Goal: Task Accomplishment & Management: Manage account settings

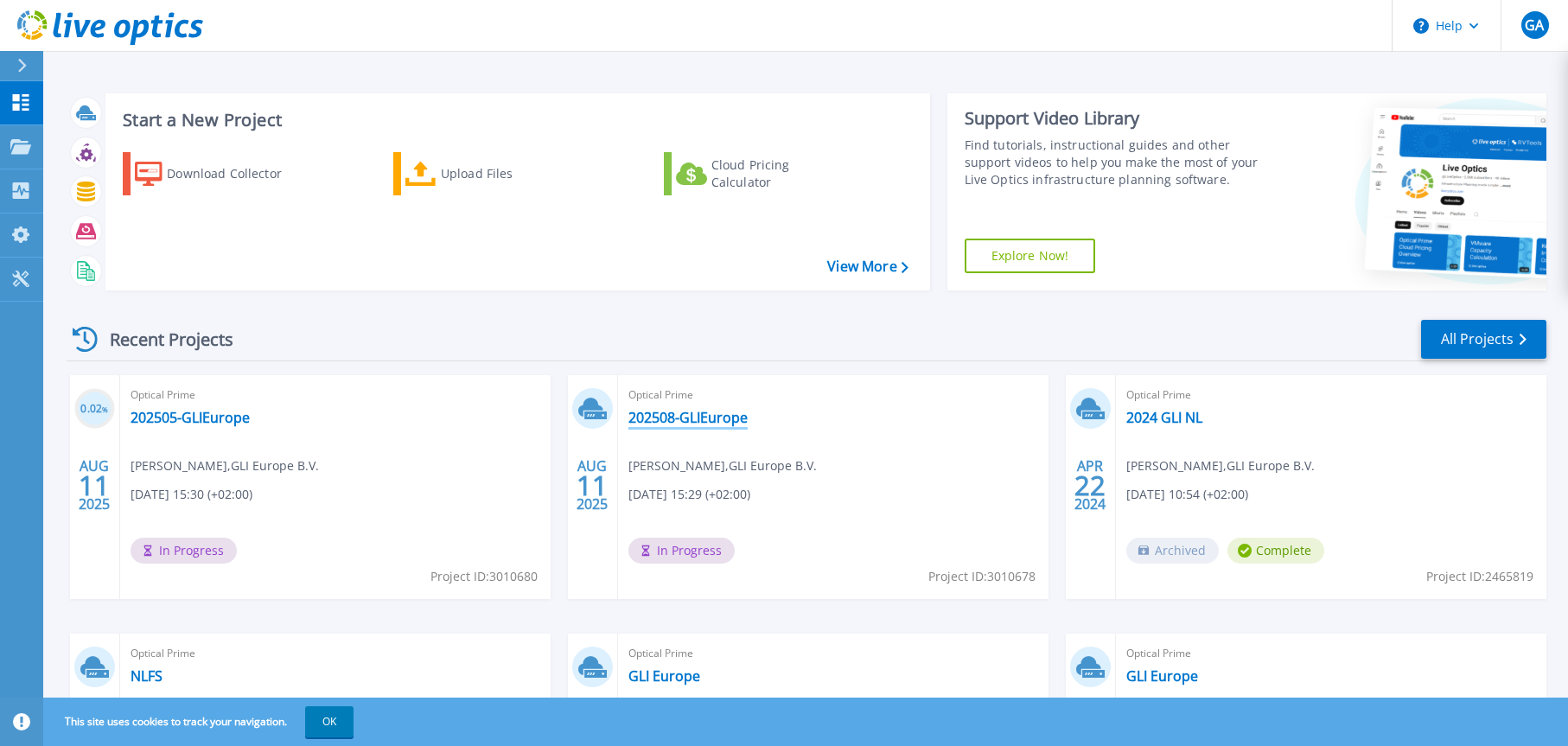
click at [714, 416] on link "202508-GLIEurope" at bounding box center [687, 417] width 119 height 17
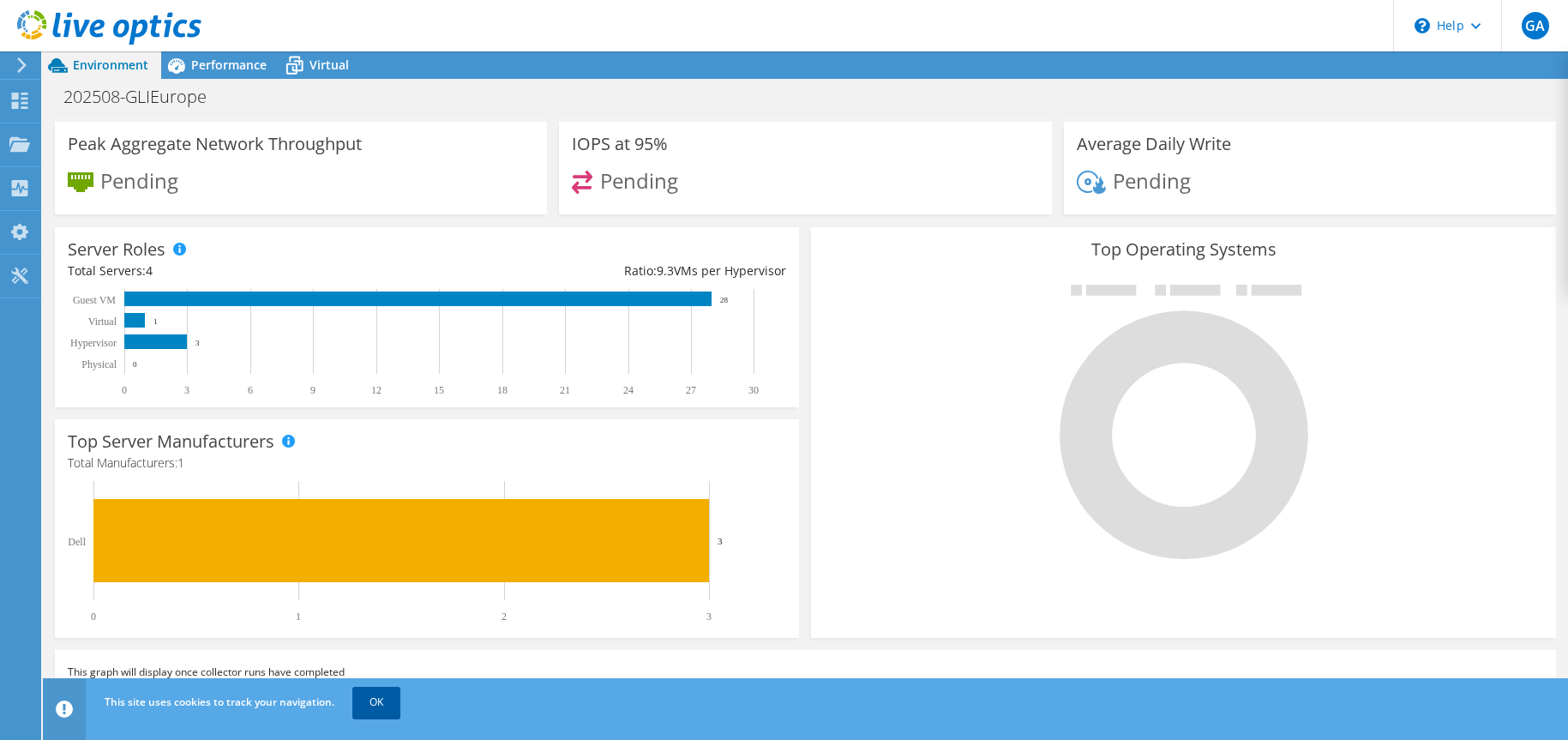
click at [380, 706] on link "OK" at bounding box center [376, 702] width 48 height 31
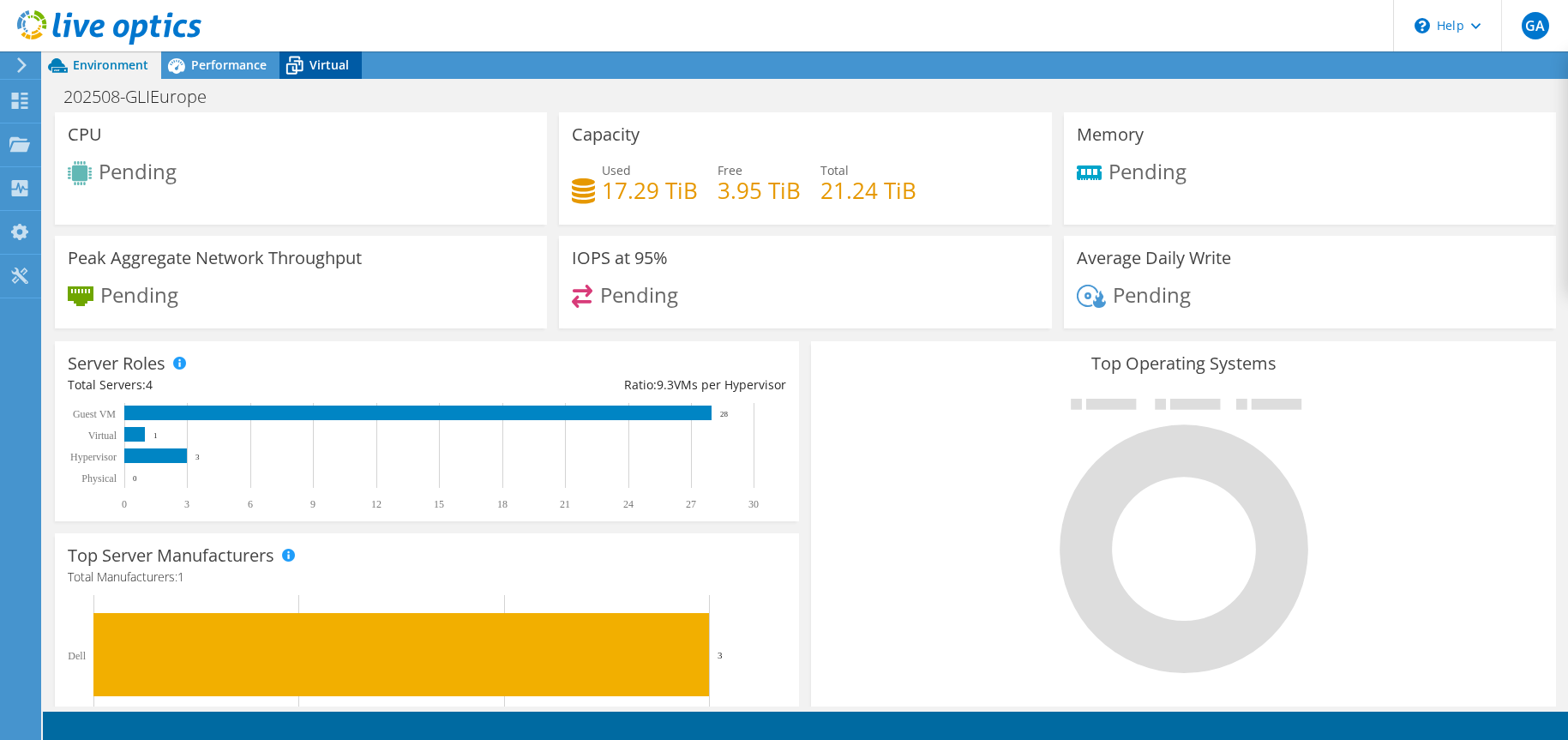
click at [291, 64] on icon at bounding box center [295, 67] width 17 height 13
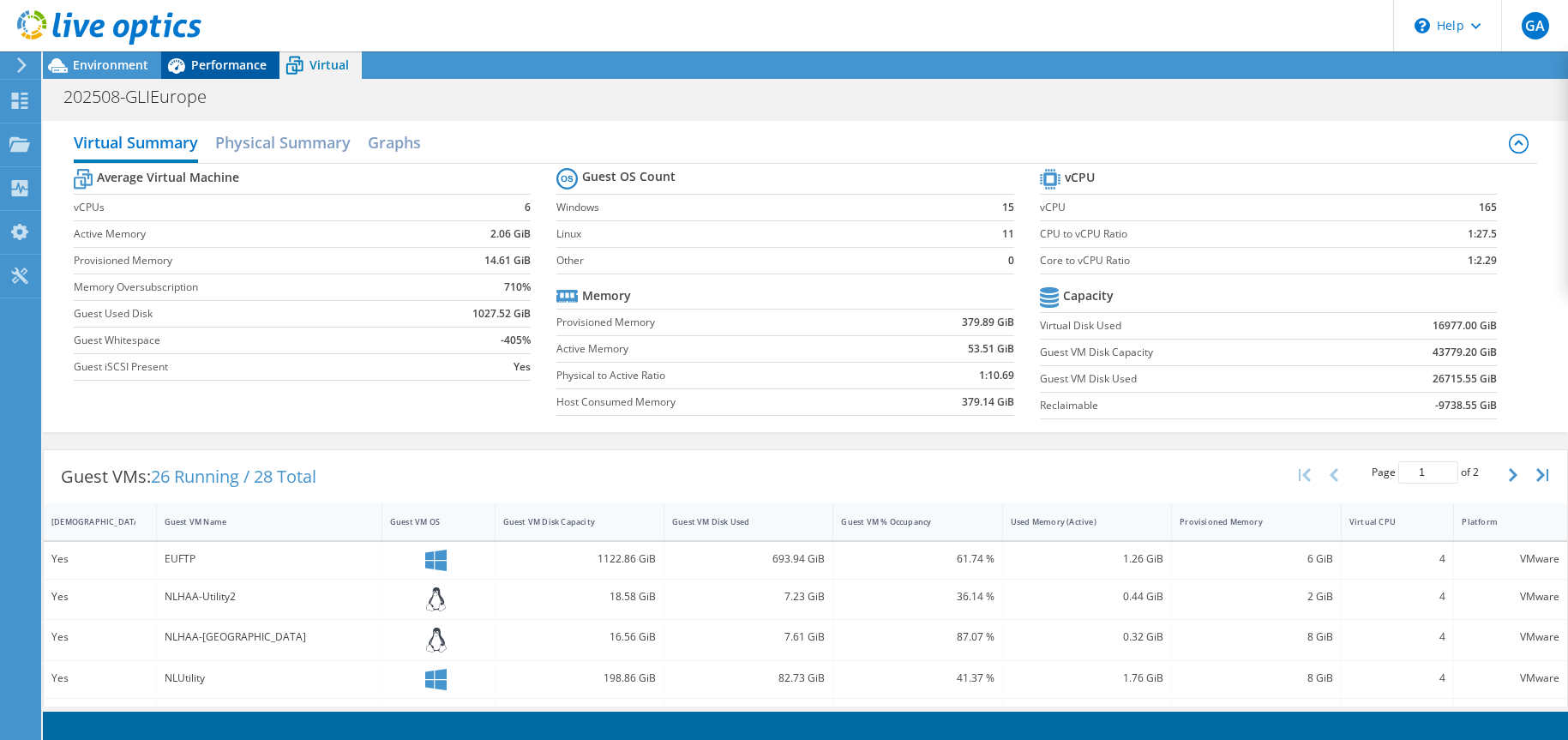
click at [202, 63] on span "Performance" at bounding box center [228, 64] width 76 height 16
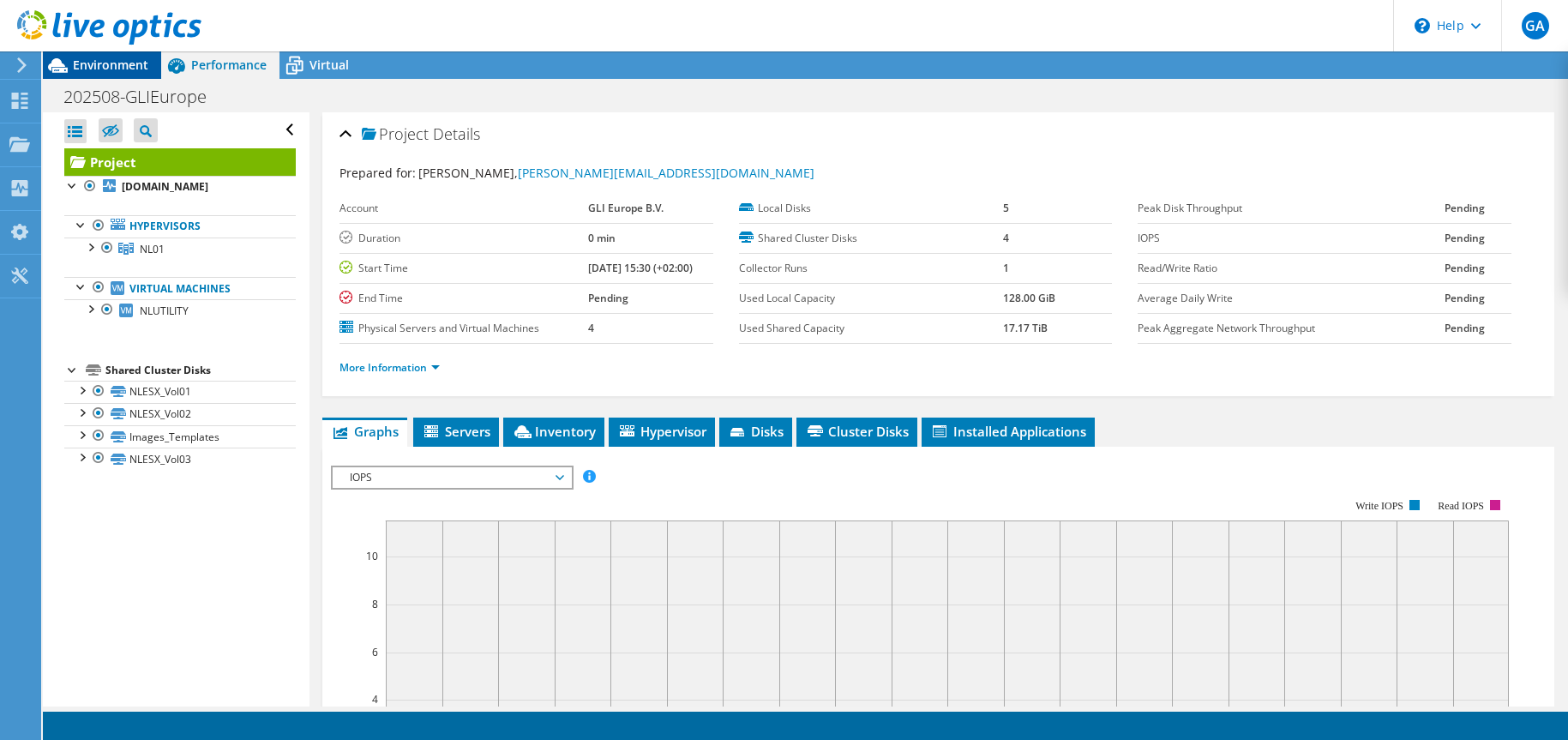
click at [116, 63] on span "Environment" at bounding box center [110, 64] width 76 height 16
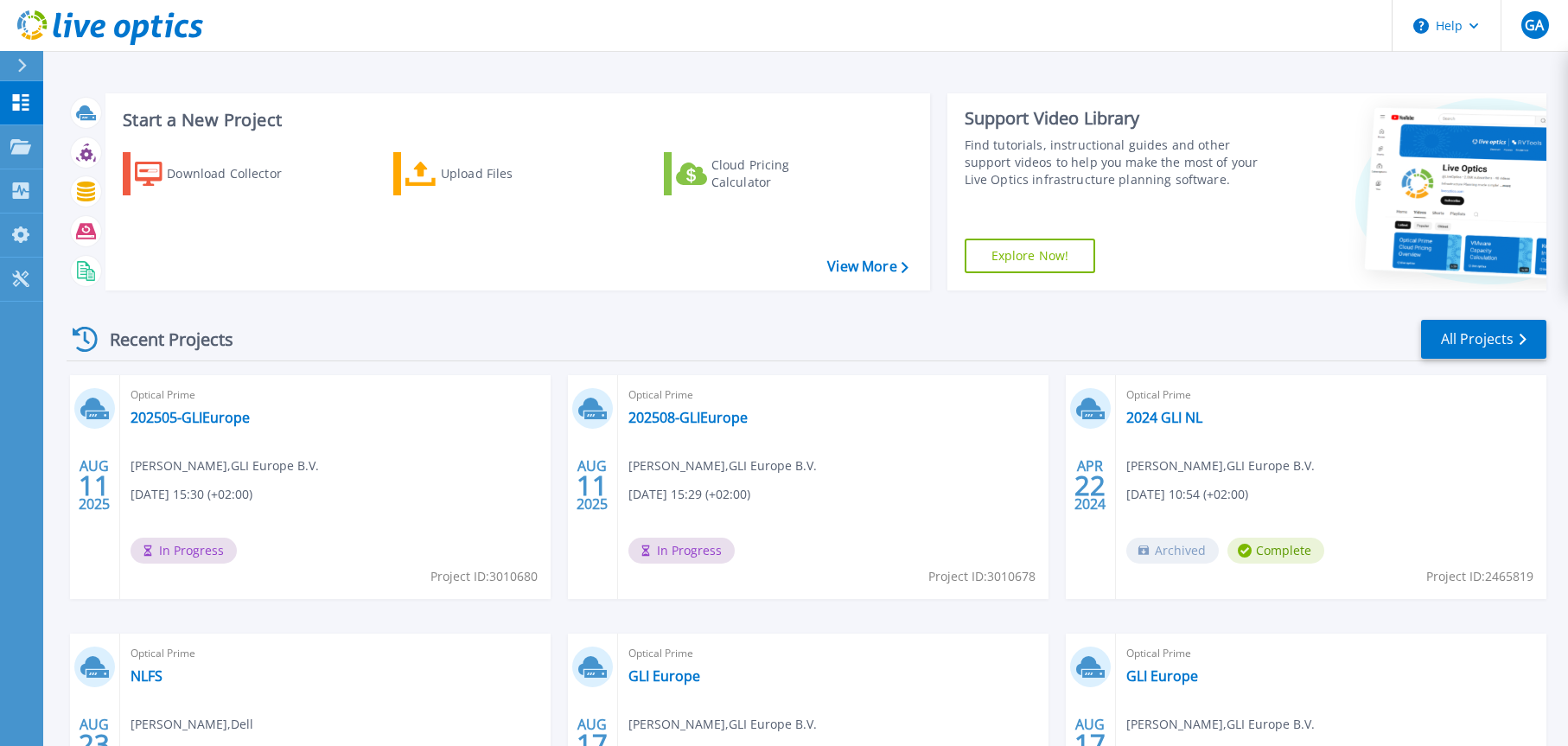
click at [80, 338] on icon at bounding box center [85, 340] width 25 height 25
click at [1535, 29] on span "GA" at bounding box center [1534, 25] width 19 height 14
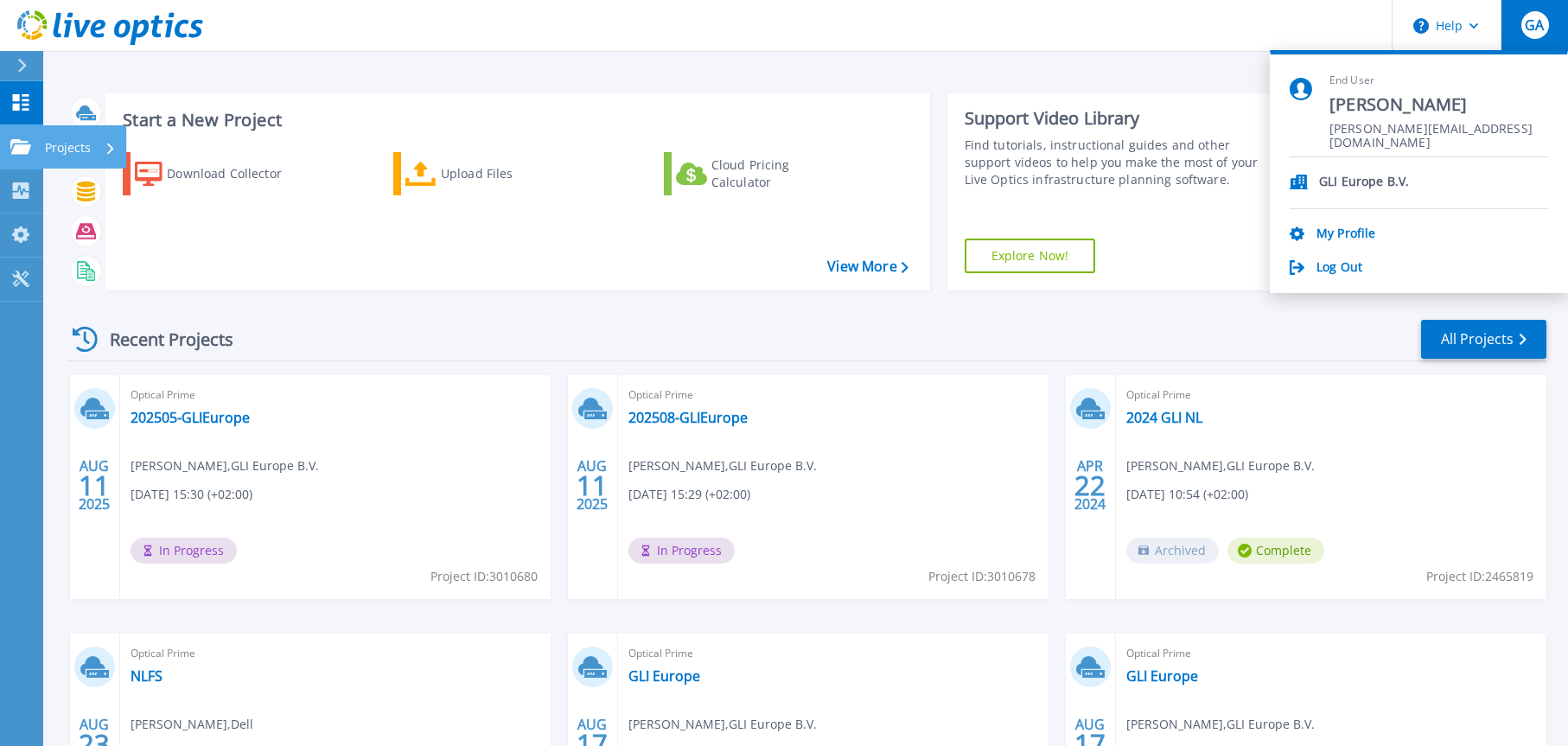
click at [10, 141] on link "Projects Projects" at bounding box center [21, 148] width 44 height 45
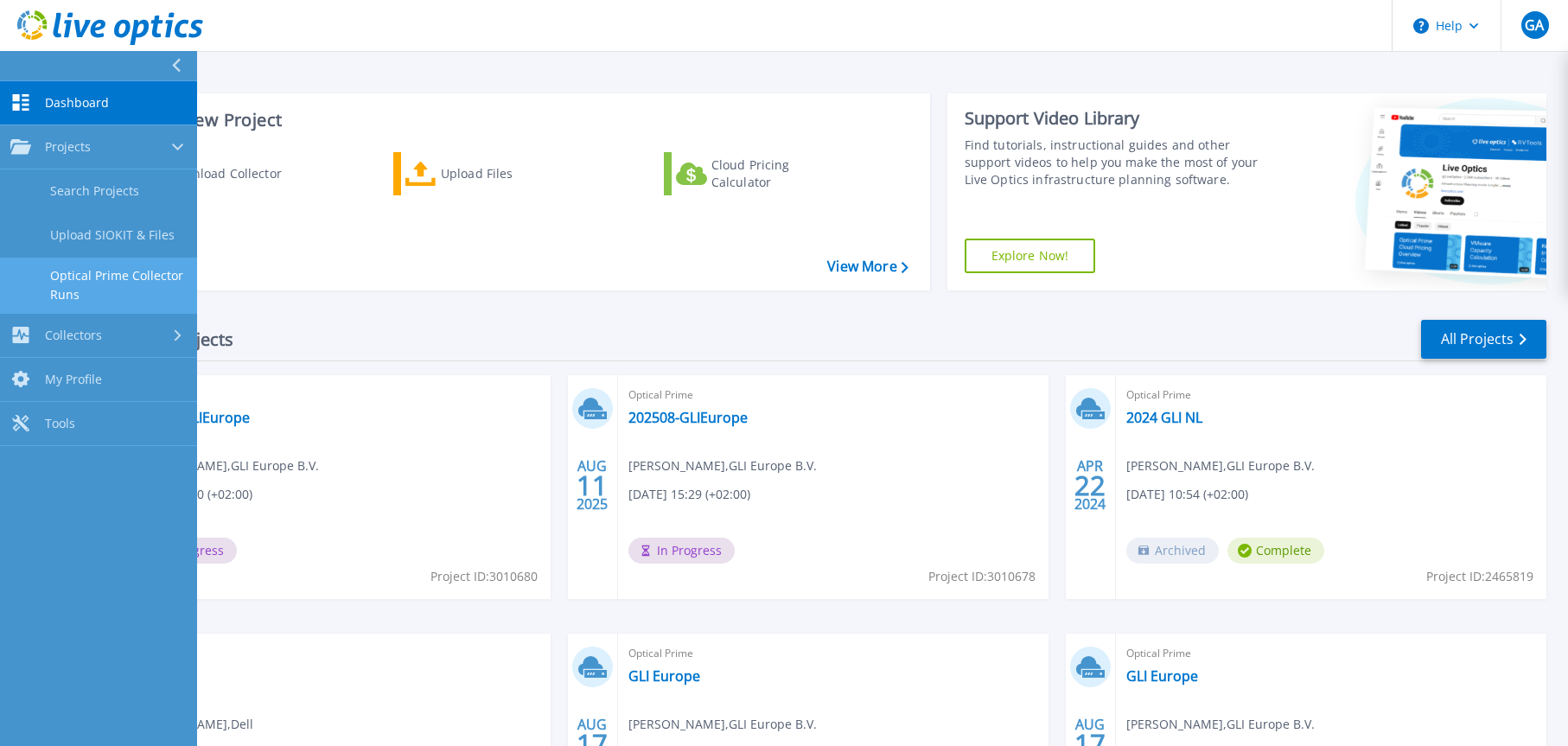
click at [146, 284] on link "Optical Prime Collector Runs" at bounding box center [99, 284] width 197 height 55
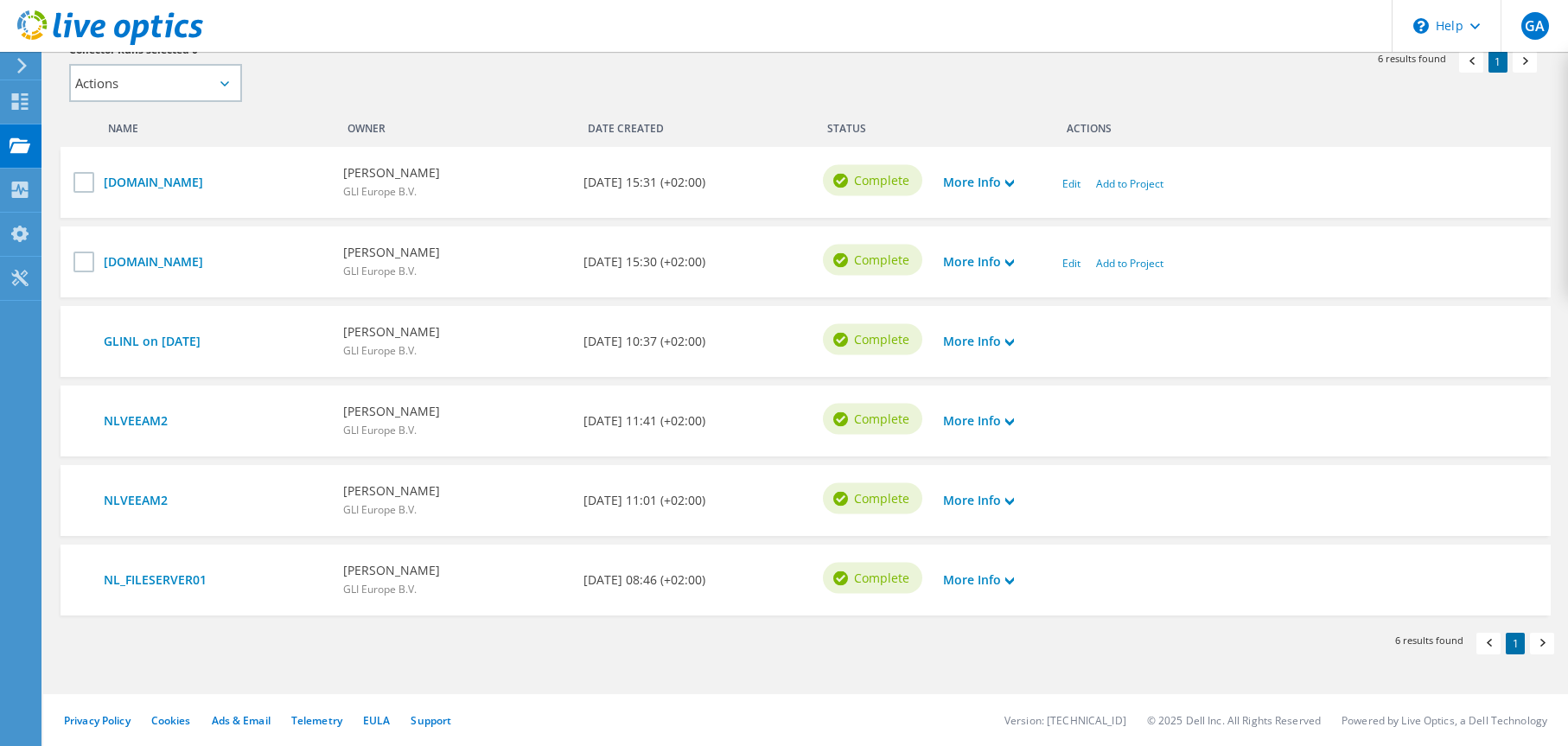
scroll to position [113, 0]
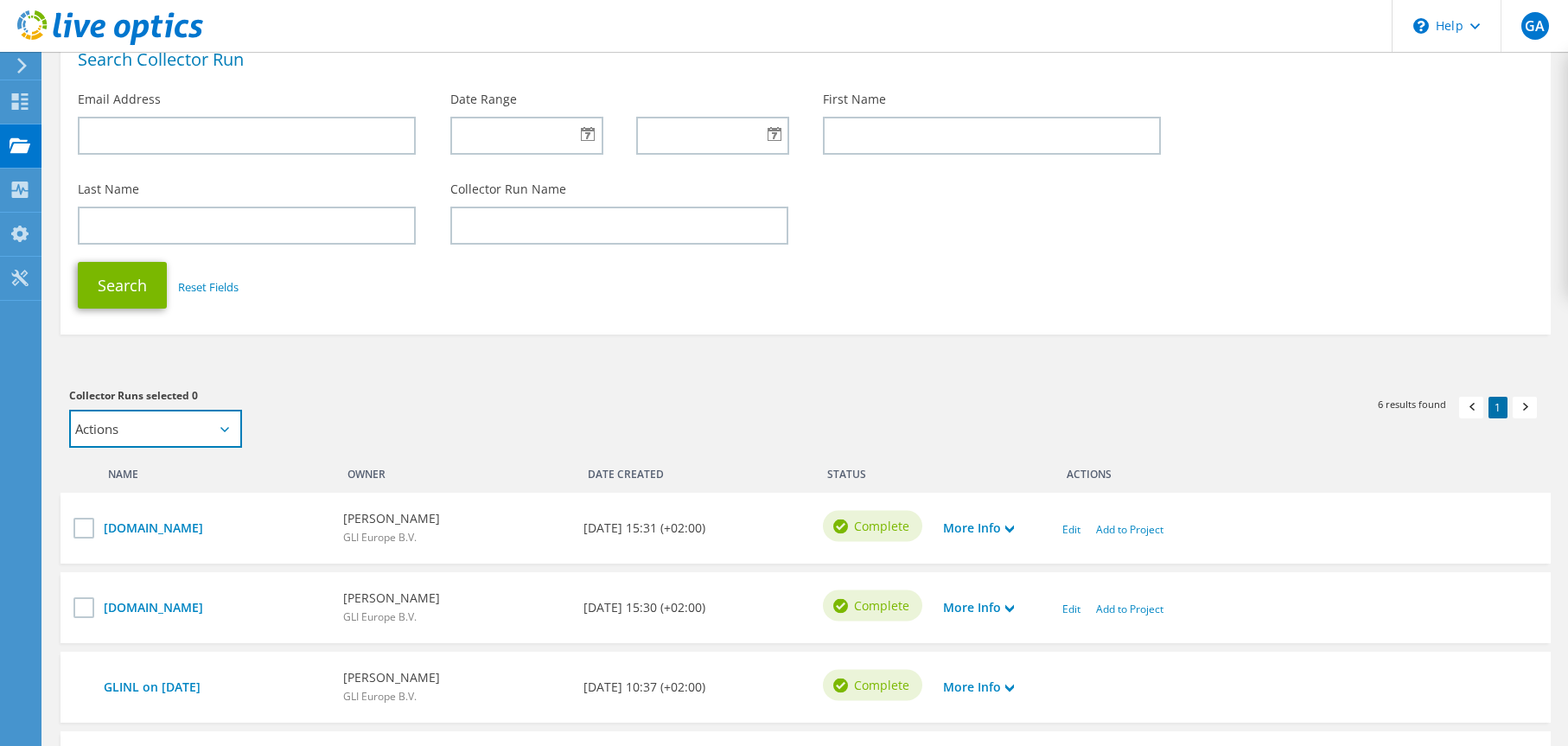
click at [168, 434] on select "Actions Add to new project Add to existing project" at bounding box center [155, 428] width 173 height 38
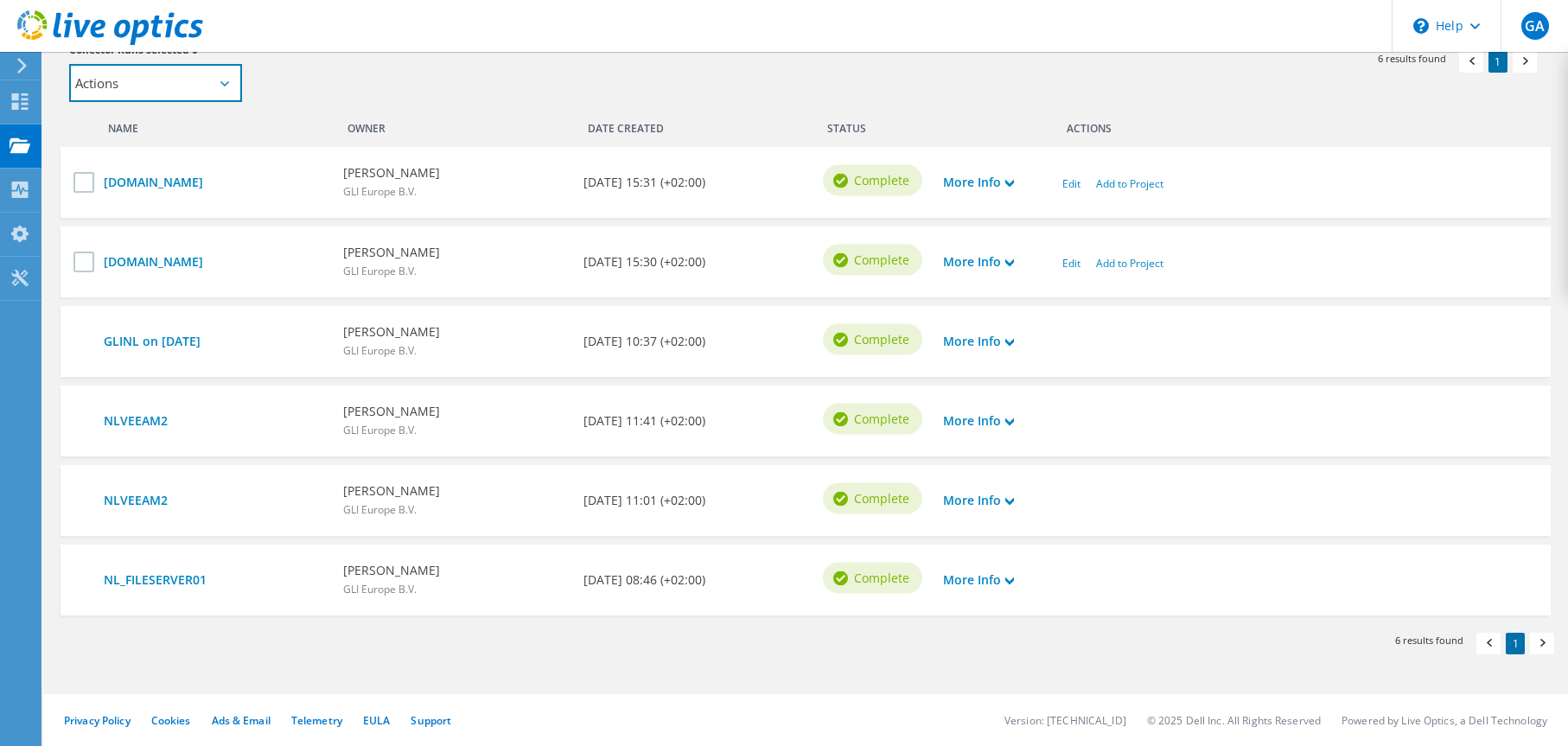
scroll to position [0, 0]
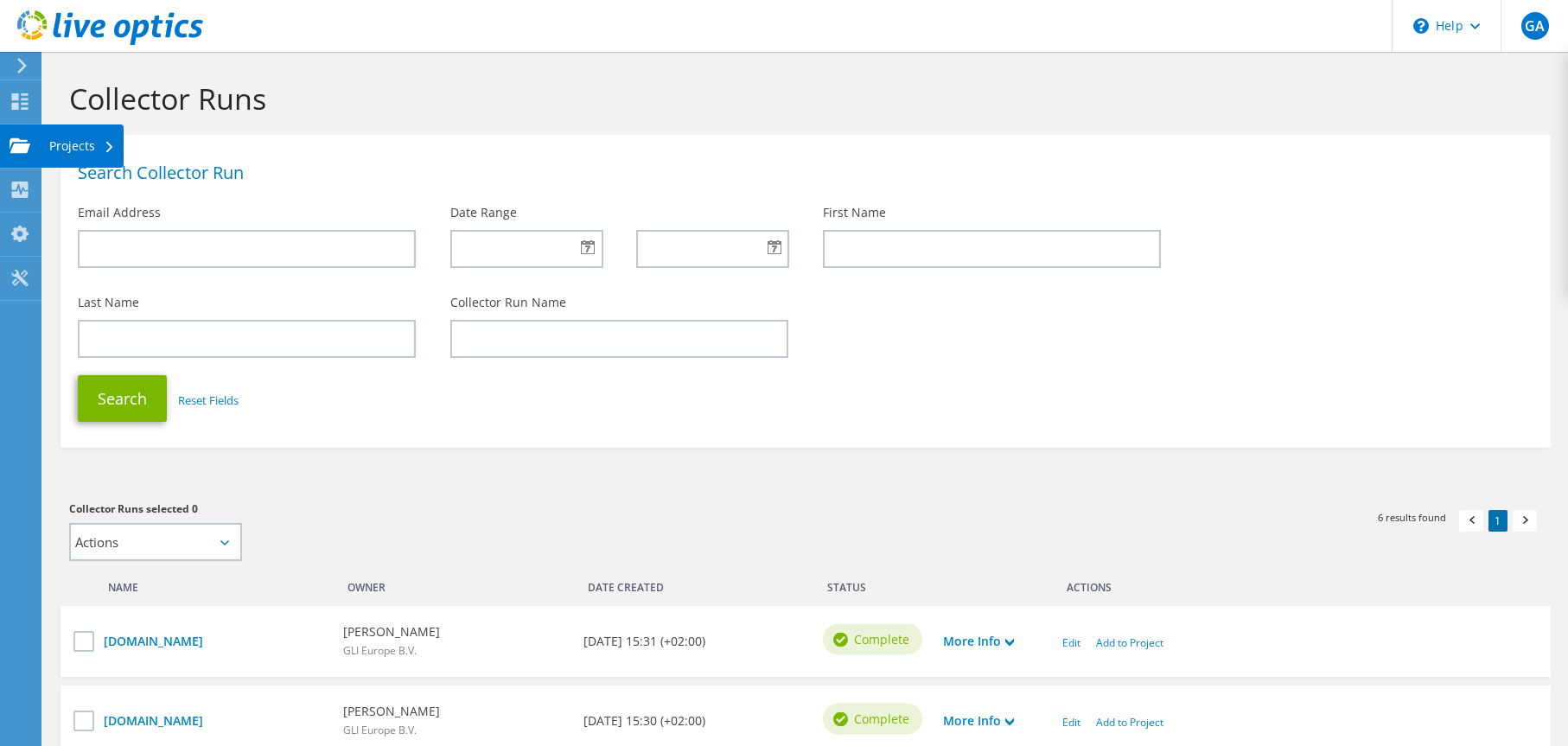
click at [45, 147] on div "Projects" at bounding box center [82, 146] width 83 height 44
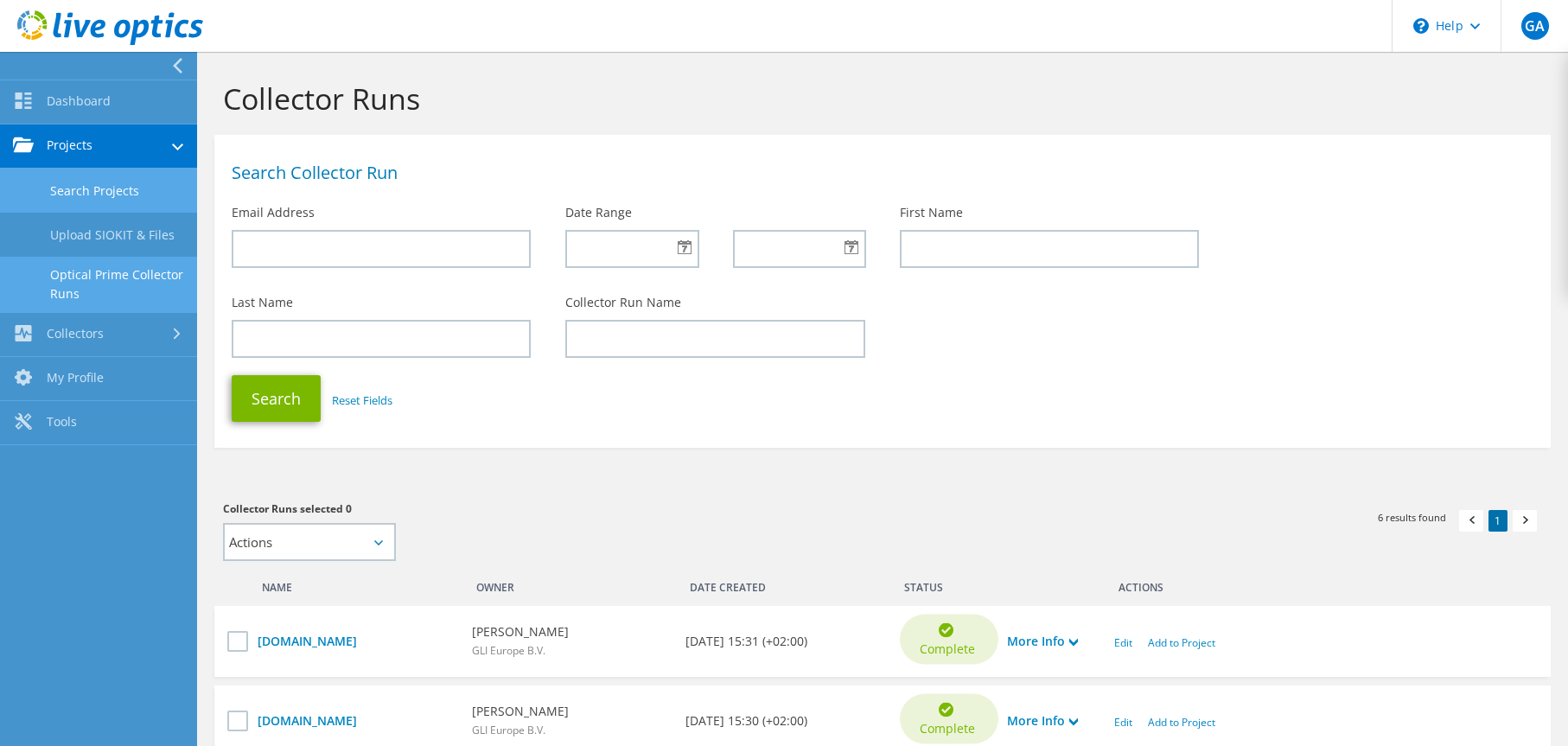
click at [72, 190] on link "Search Projects" at bounding box center [99, 191] width 197 height 45
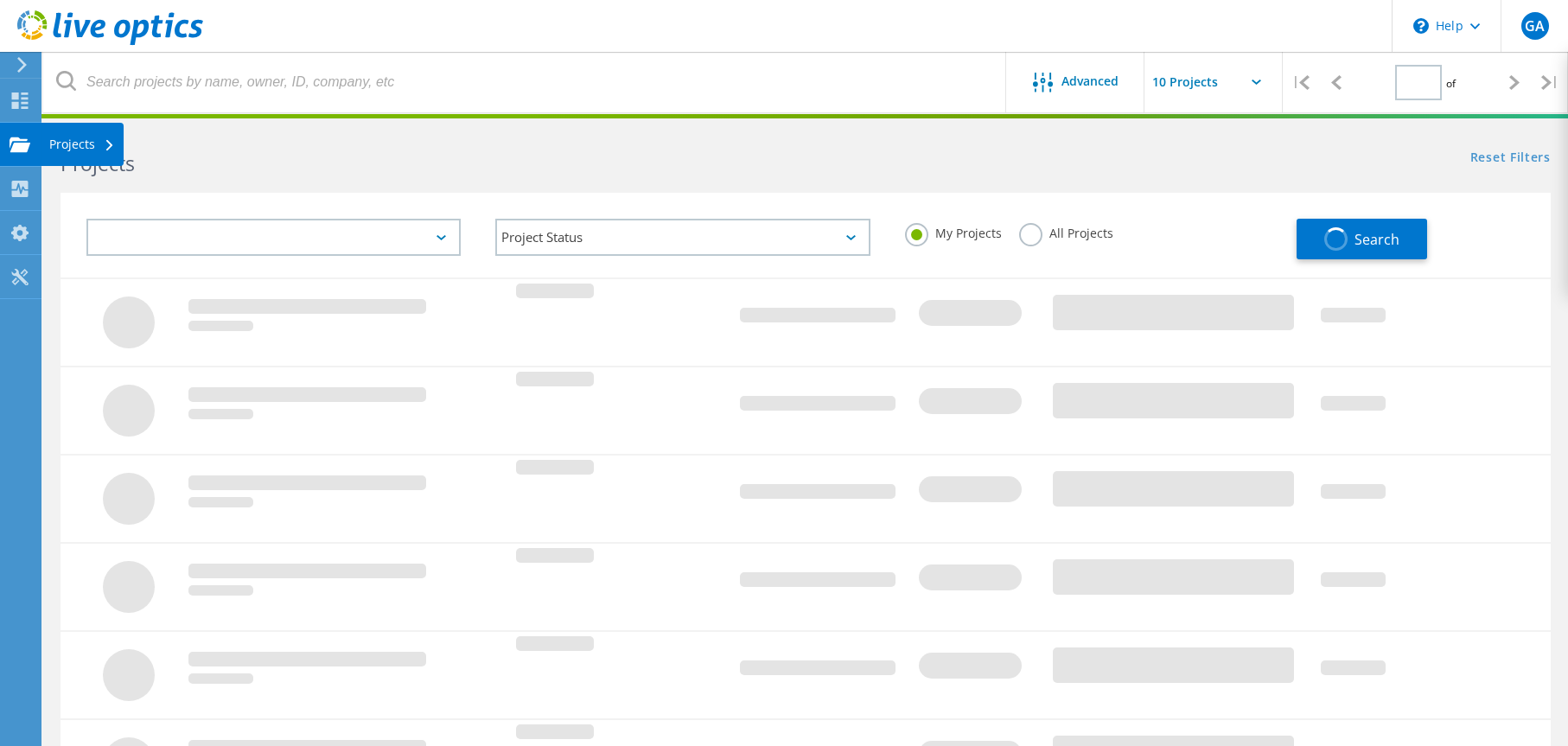
type input "1"
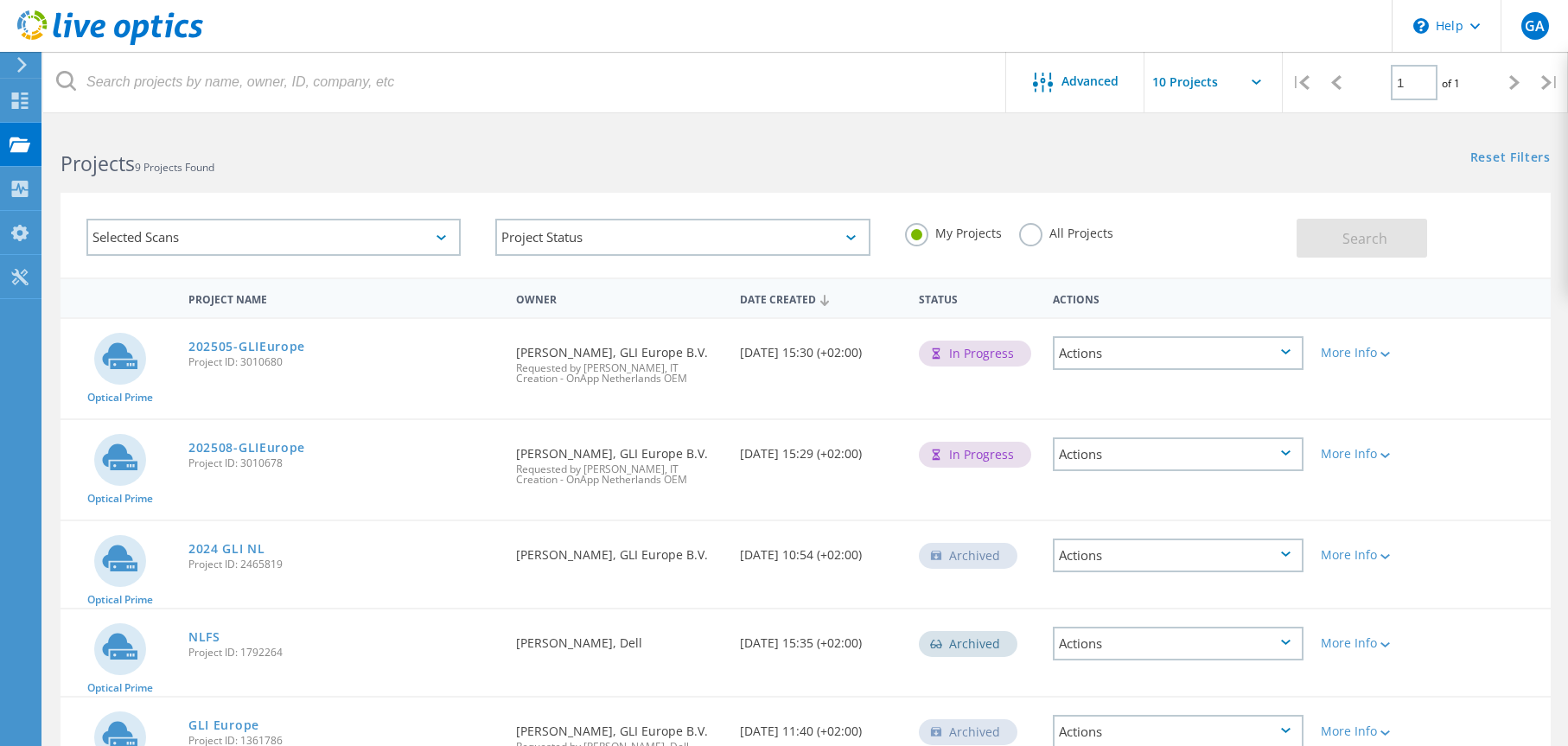
click at [1252, 468] on div "Actions" at bounding box center [1178, 454] width 251 height 34
click at [1229, 502] on div "Delete" at bounding box center [1178, 494] width 247 height 27
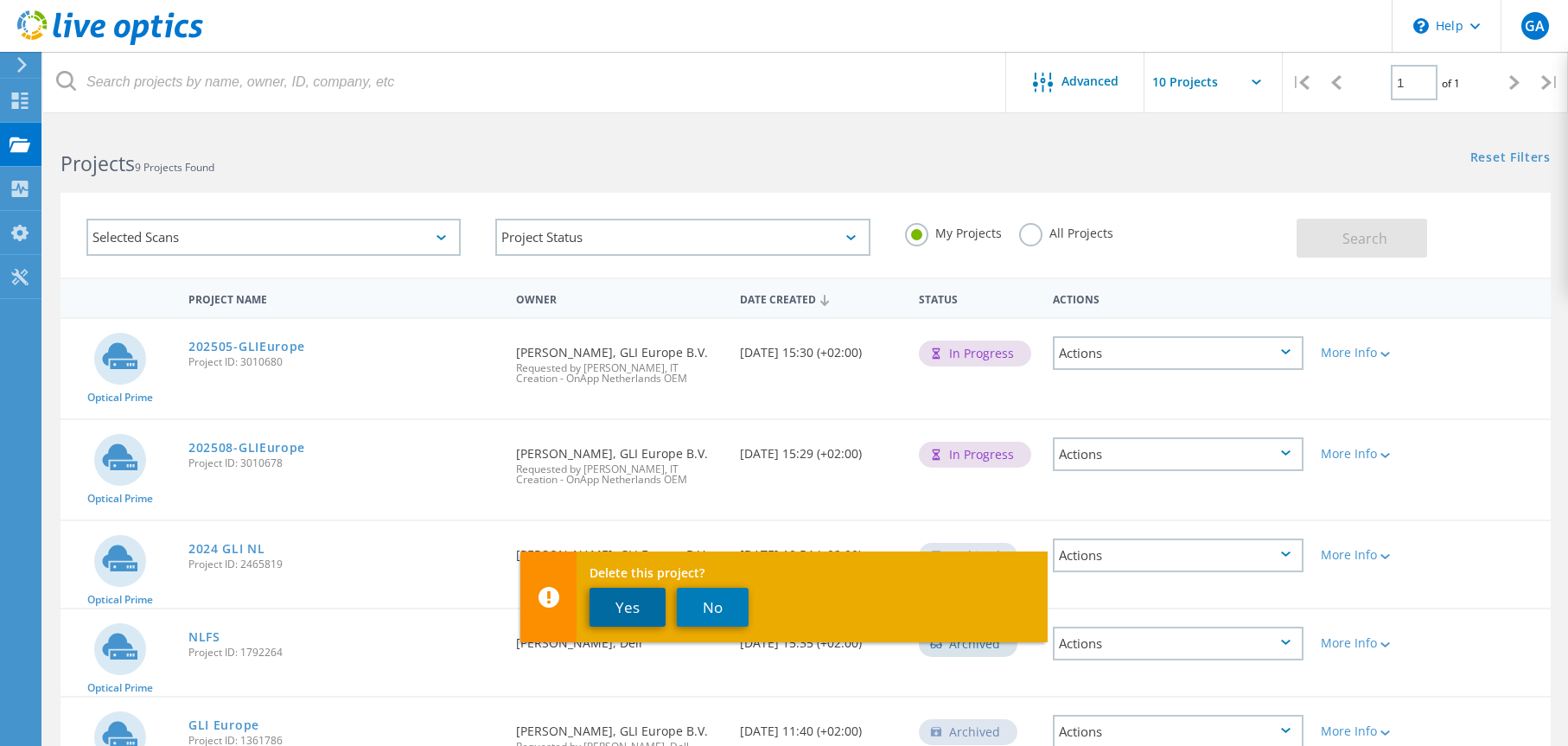
click at [624, 609] on button "Yes" at bounding box center [627, 607] width 76 height 39
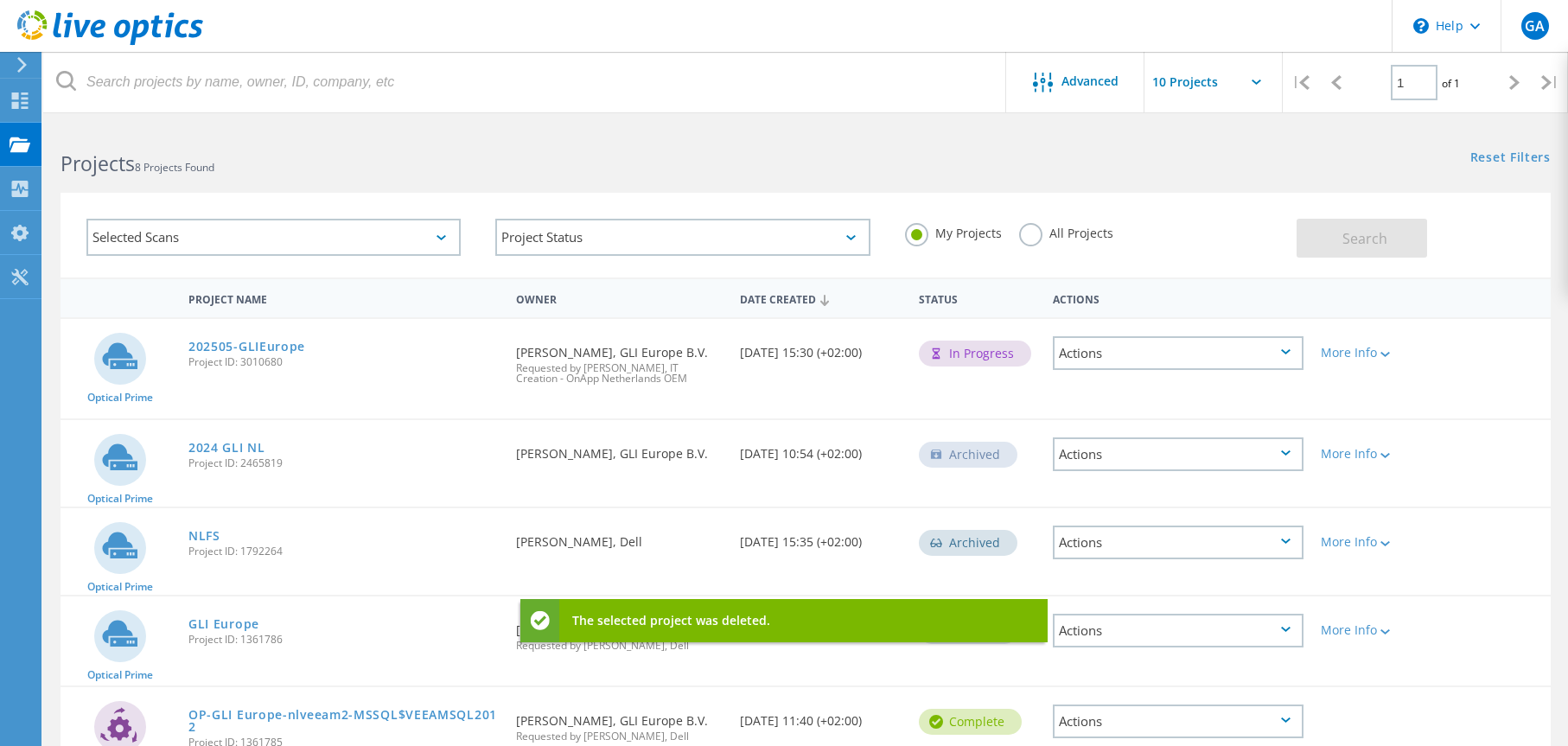
click at [1209, 354] on div "Actions" at bounding box center [1178, 352] width 251 height 34
click at [1150, 396] on div "Delete" at bounding box center [1178, 394] width 247 height 27
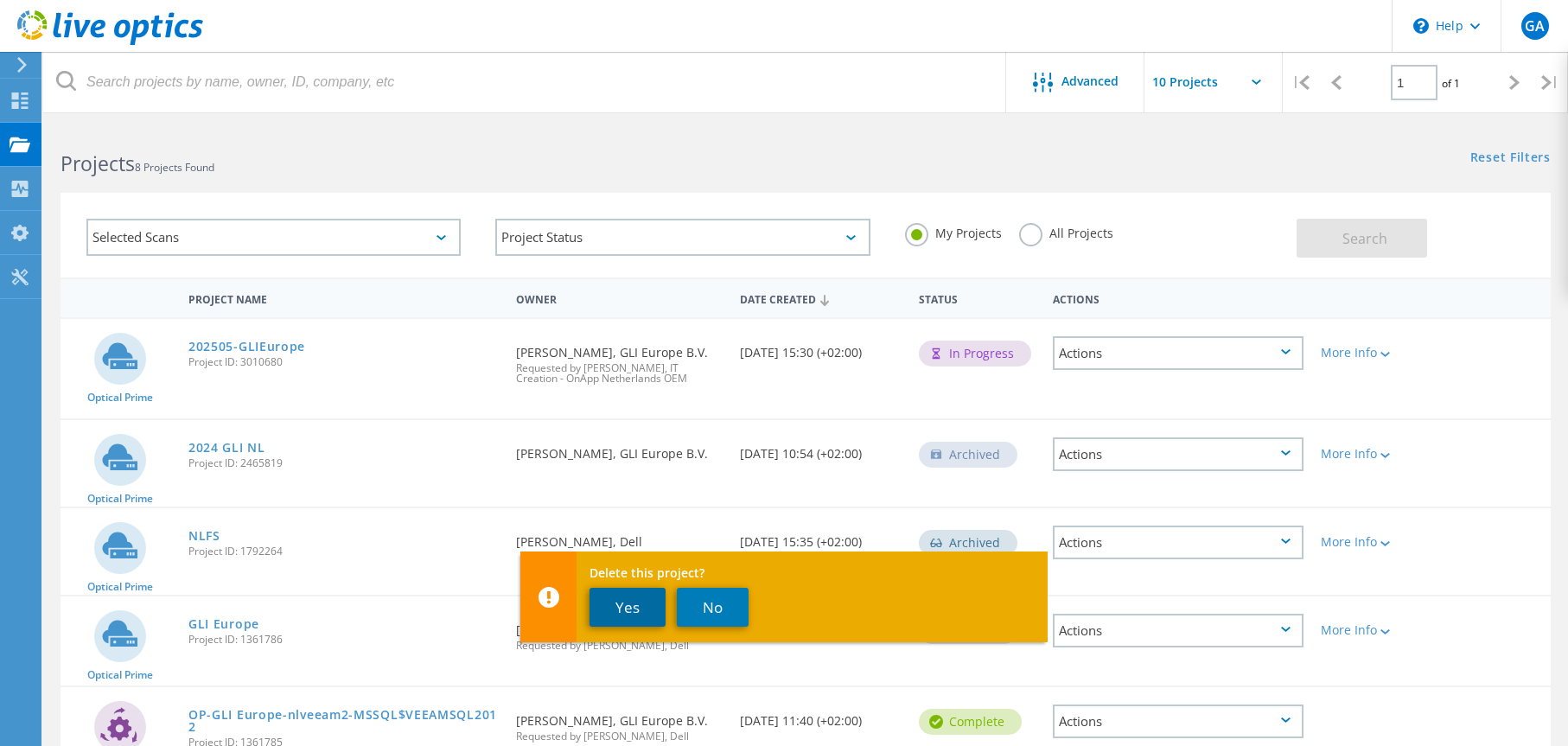
click at [618, 603] on button "Yes" at bounding box center [627, 607] width 76 height 39
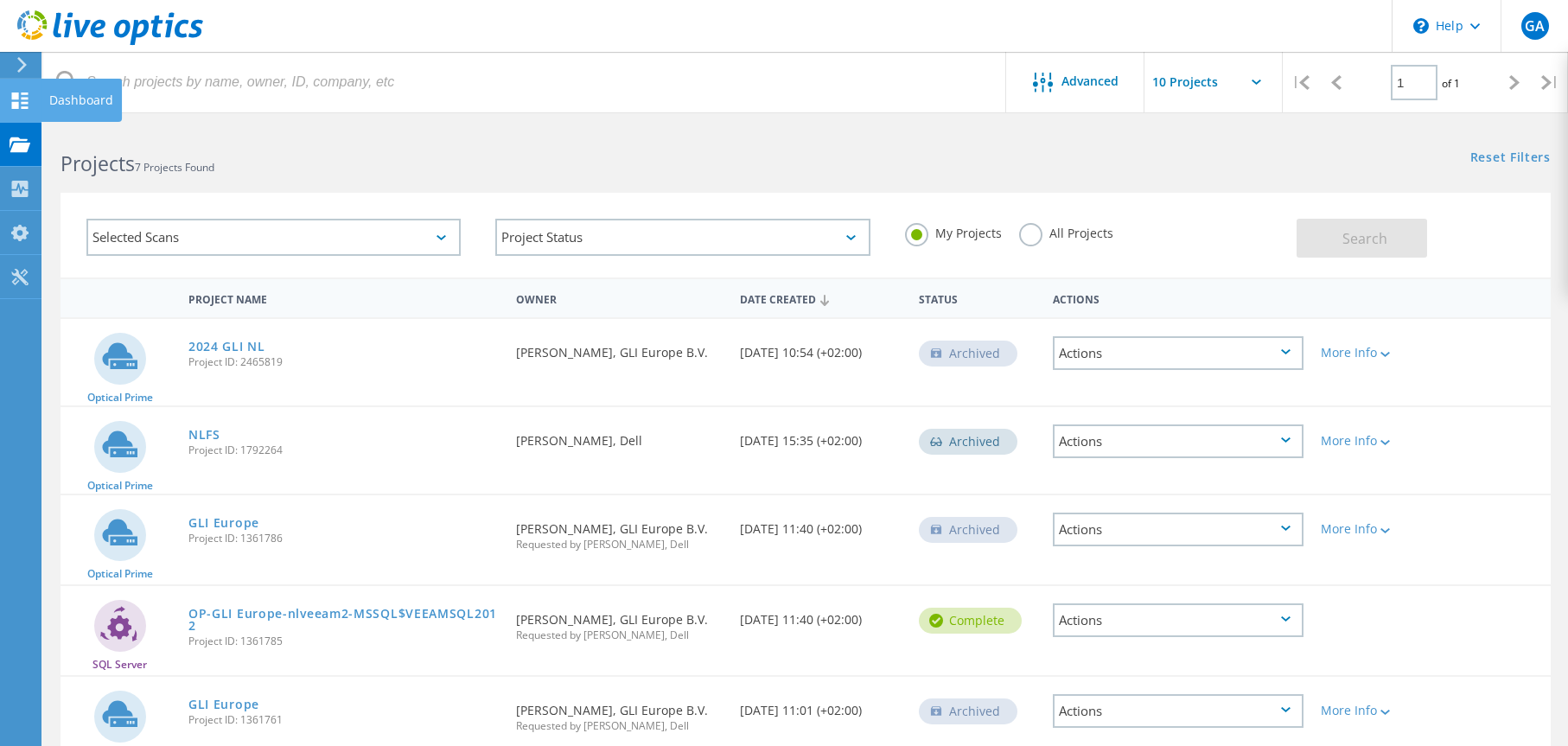
click at [29, 99] on icon at bounding box center [19, 101] width 20 height 16
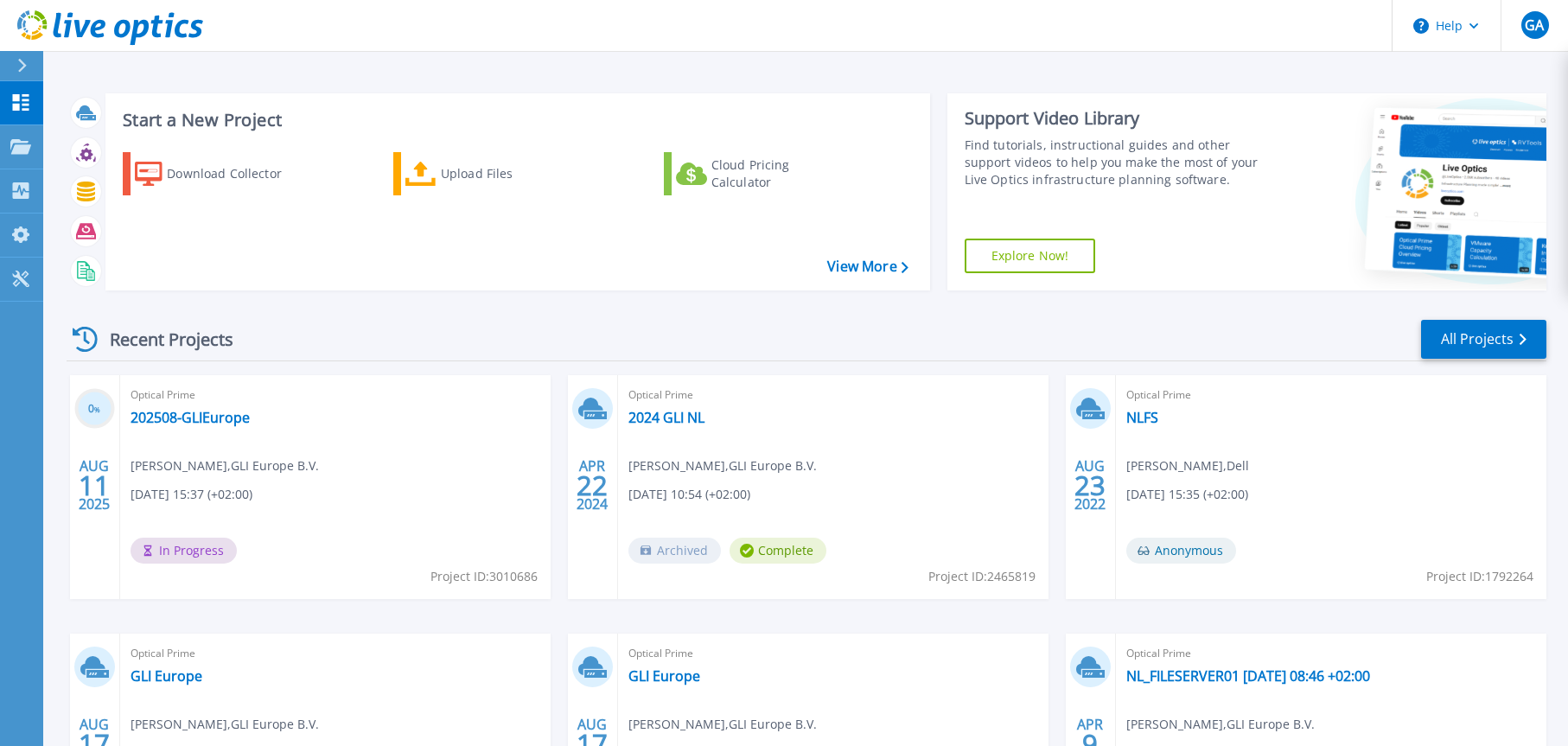
drag, startPoint x: 429, startPoint y: 578, endPoint x: 469, endPoint y: 578, distance: 40.0
click at [431, 578] on span "Project ID: 3010686" at bounding box center [484, 577] width 107 height 19
click at [526, 578] on span "Project ID: 3010686" at bounding box center [484, 577] width 107 height 19
click at [310, 331] on div "Recent Projects All Projects" at bounding box center [806, 340] width 1480 height 44
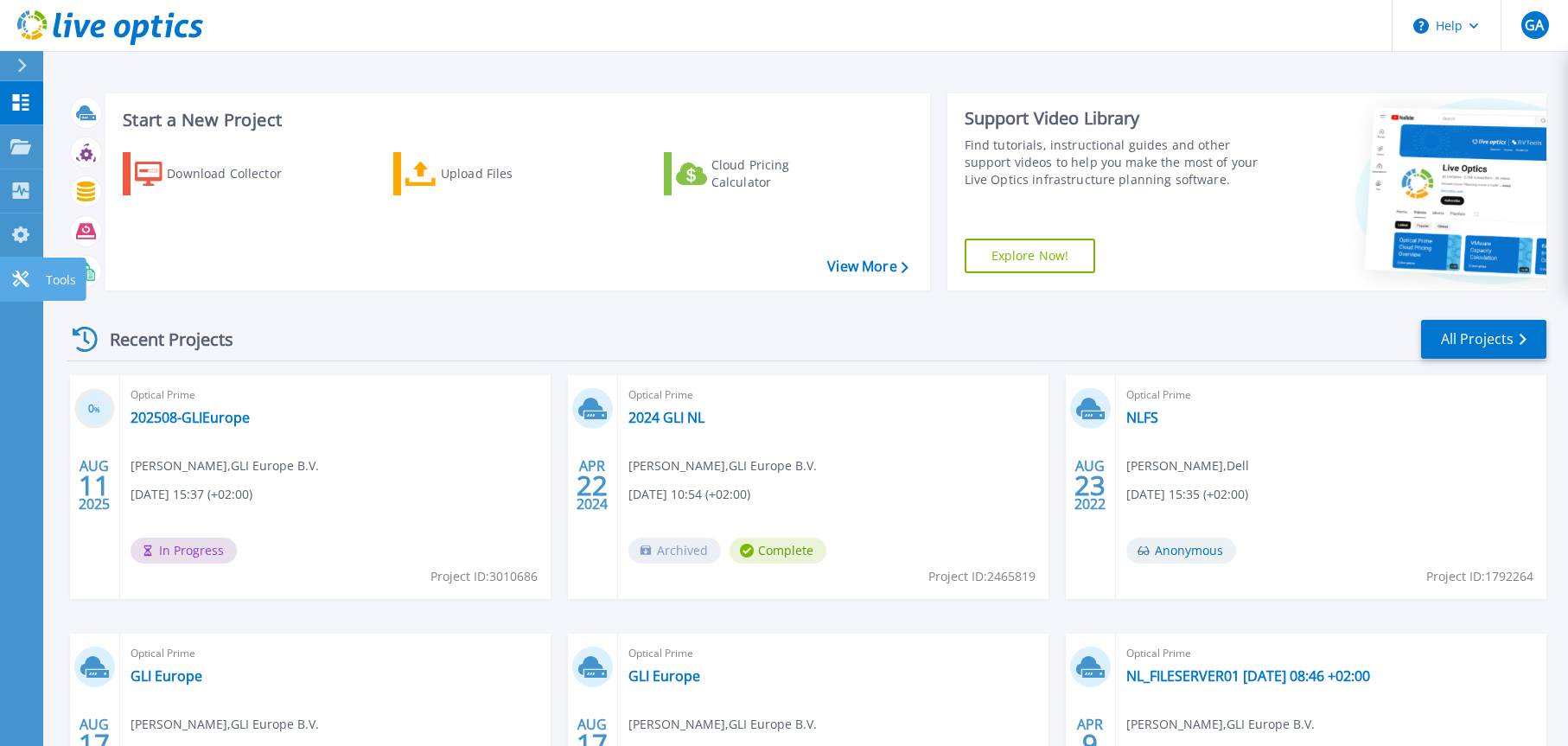
click at [25, 274] on icon at bounding box center [20, 279] width 20 height 16
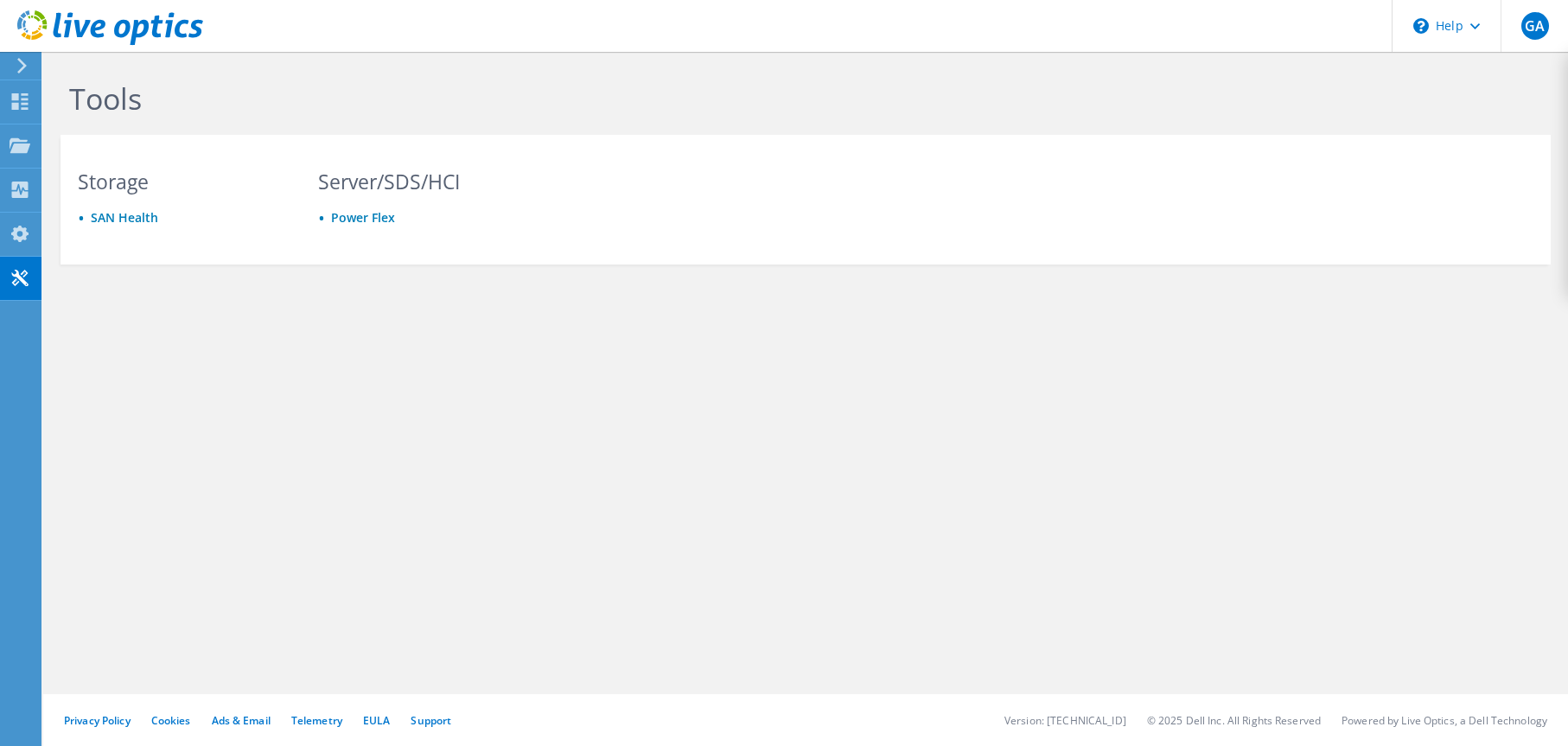
click at [336, 486] on div "Tools Storage SAN Health Server/SDS/HCI Power Flex Privacy Policy Cookies Ads &…" at bounding box center [805, 399] width 1524 height 694
click link "My Profile"
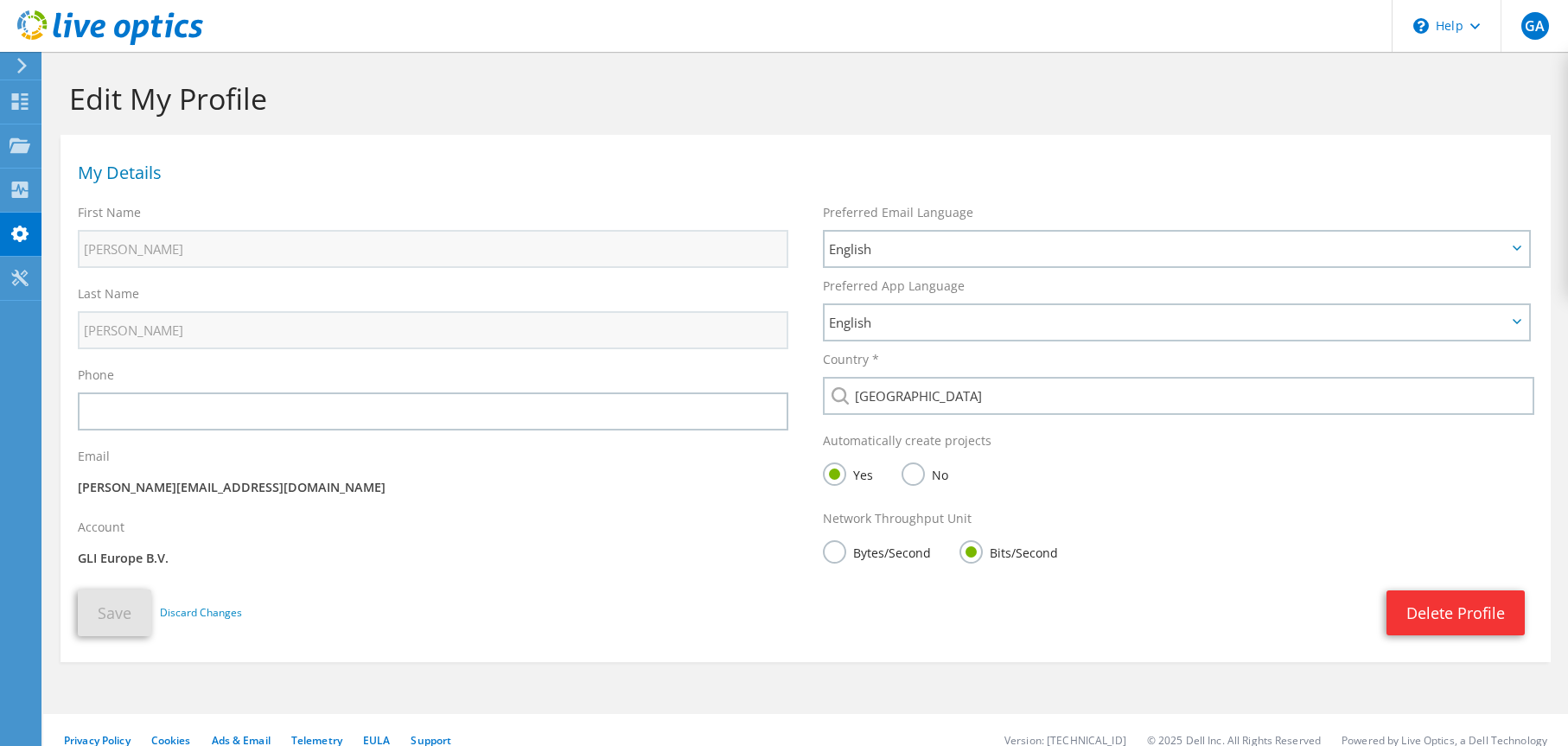
scroll to position [20, 0]
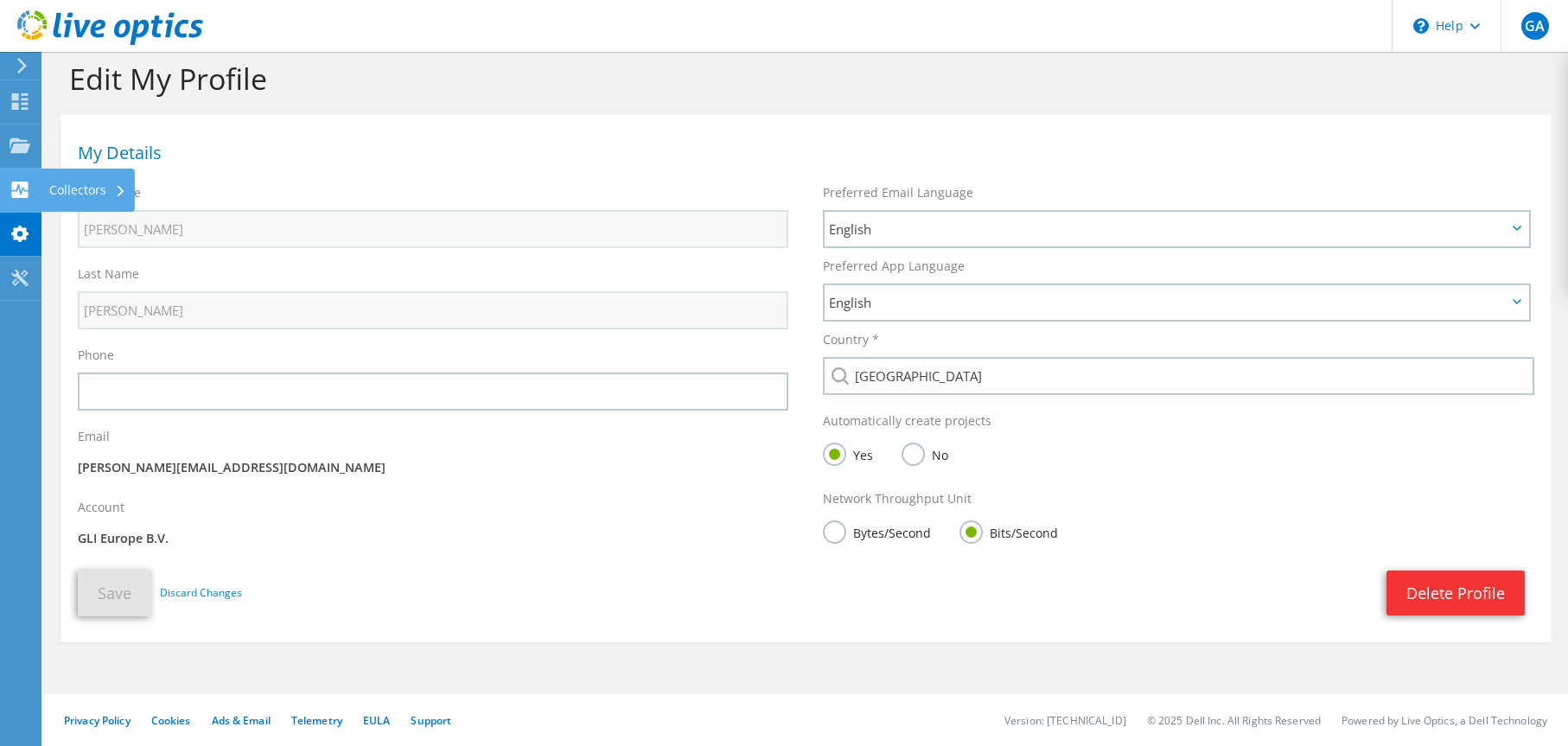
click at [22, 192] on use at bounding box center [20, 190] width 16 height 16
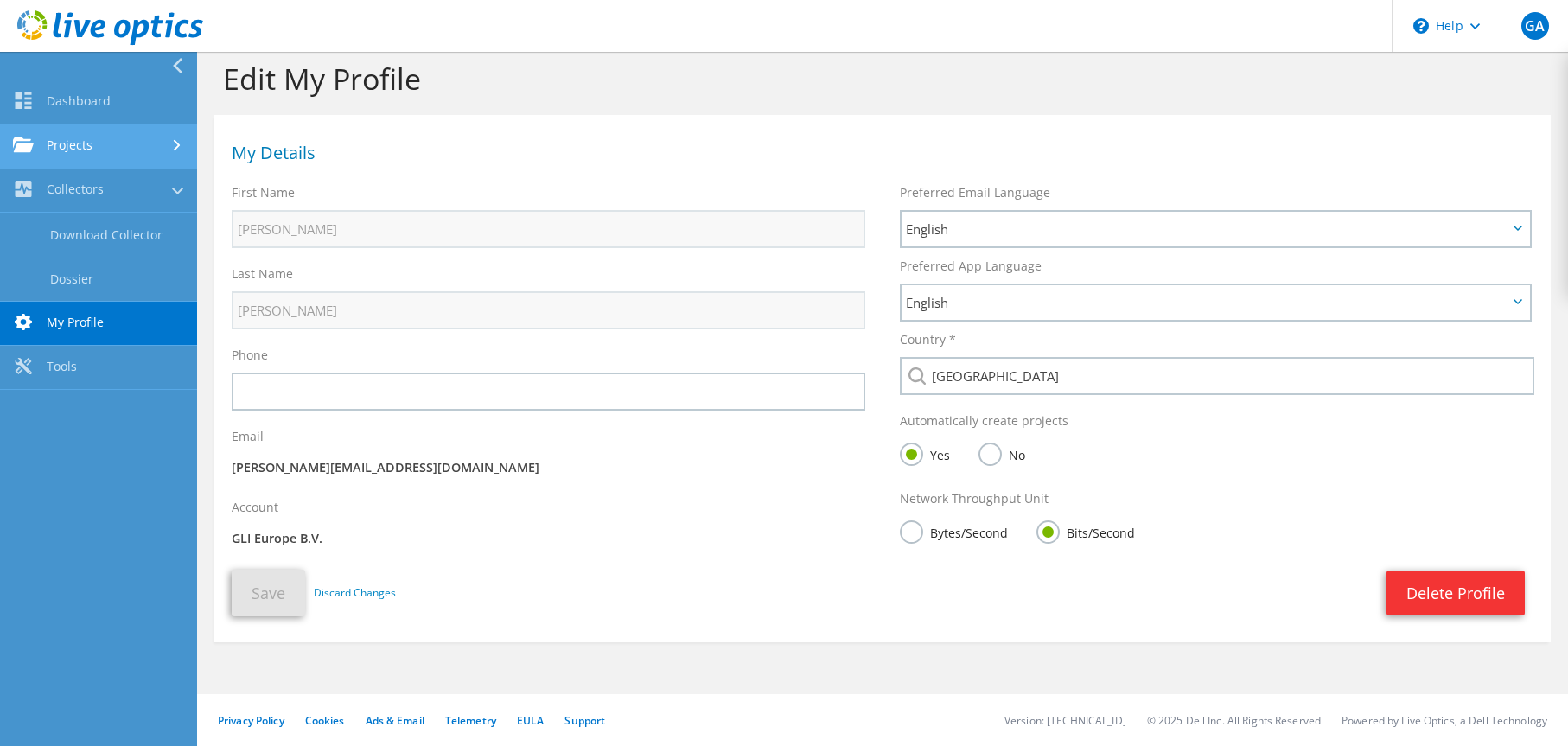
click at [100, 127] on link "Projects" at bounding box center [99, 147] width 197 height 45
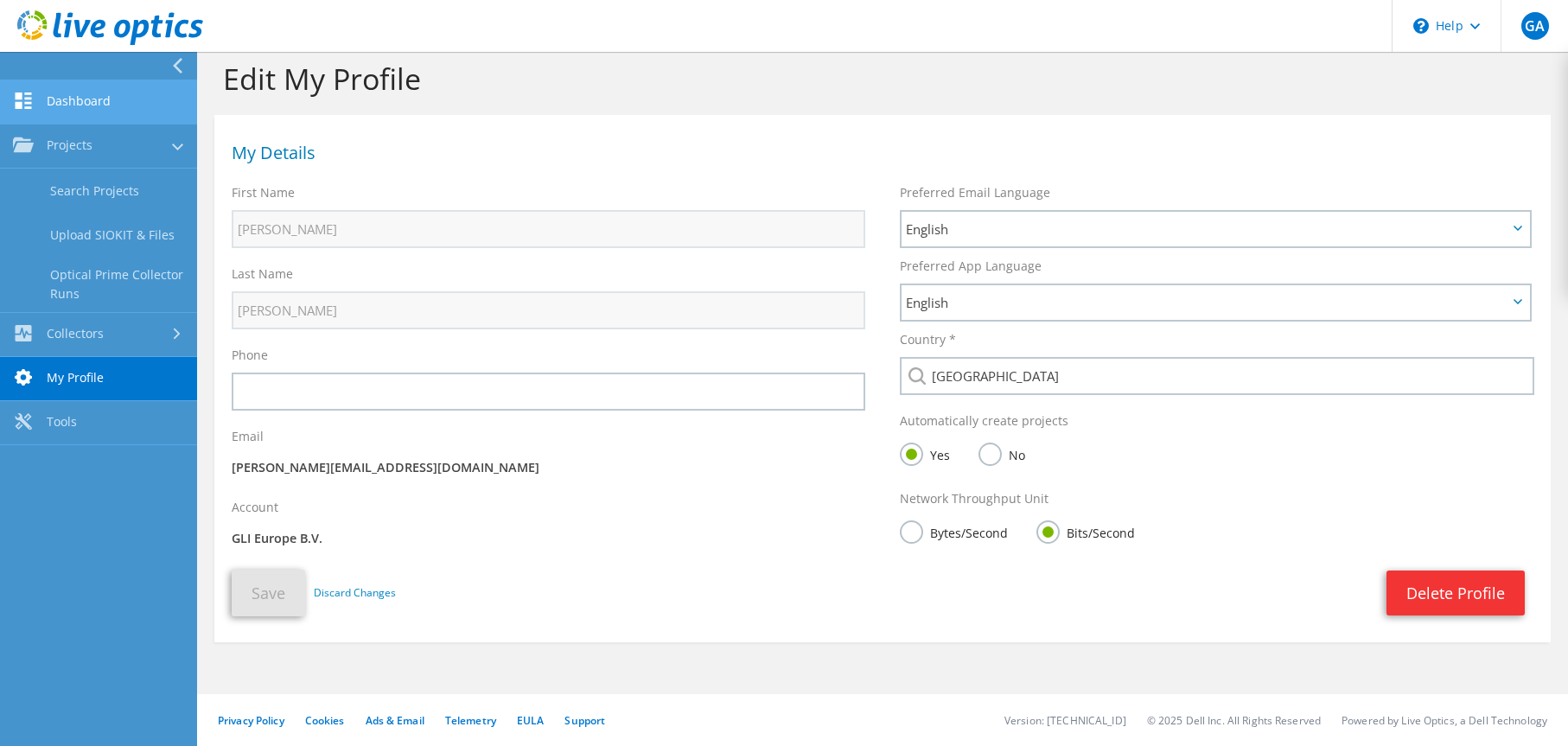
click at [104, 98] on link "Dashboard" at bounding box center [99, 103] width 197 height 45
